Goal: Unclear

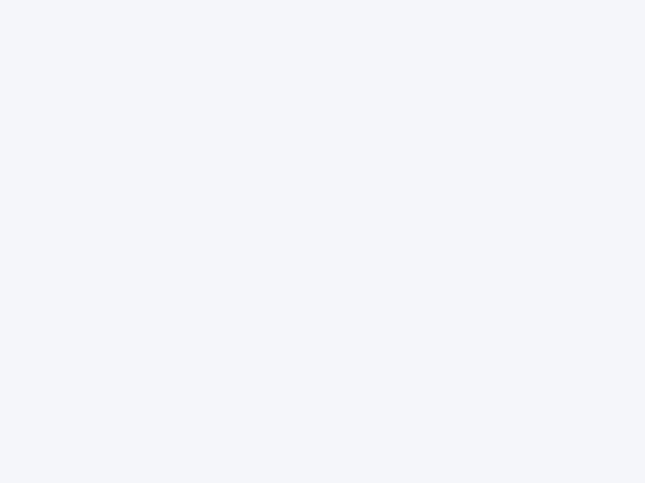
click at [322, 242] on div at bounding box center [322, 241] width 645 height 483
